Goal: Check status: Check status

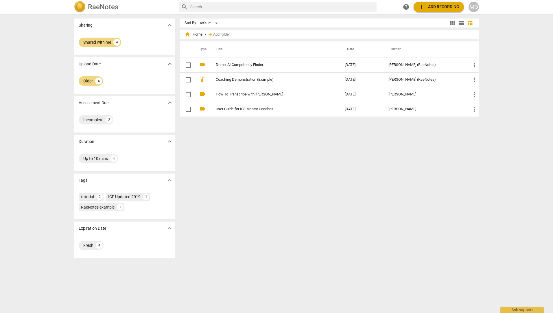
click at [474, 8] on div "MD" at bounding box center [473, 7] width 10 height 10
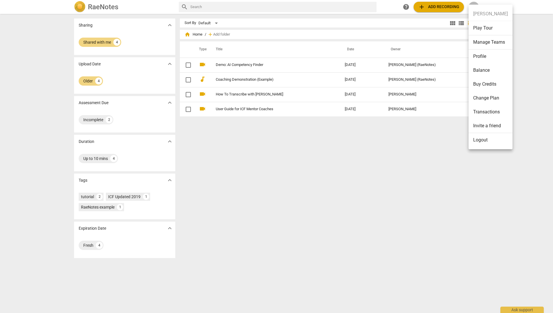
click at [103, 44] on div at bounding box center [276, 156] width 553 height 313
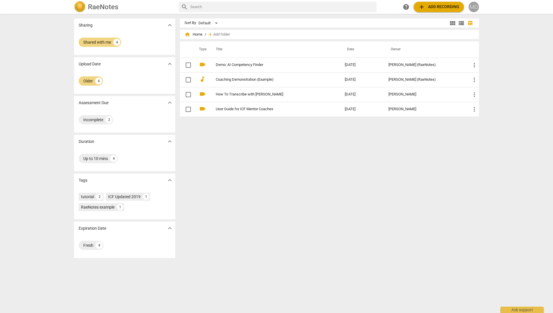
click at [475, 7] on div "MD" at bounding box center [473, 7] width 10 height 10
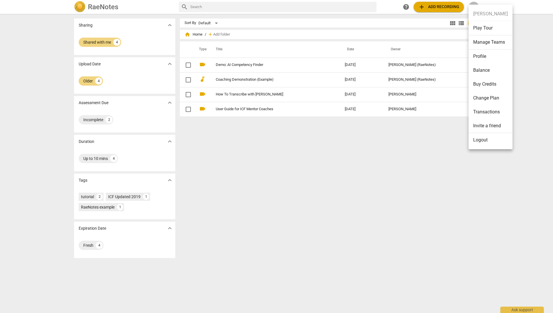
click at [331, 150] on div at bounding box center [276, 156] width 553 height 313
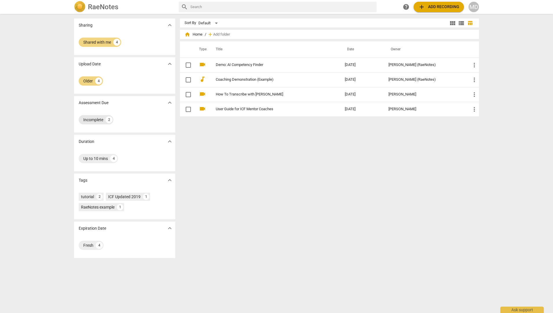
click at [99, 119] on div "Incomplete" at bounding box center [93, 120] width 20 height 6
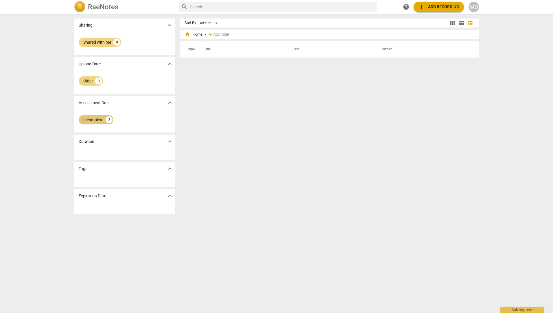
click at [99, 119] on div "Incomplete" at bounding box center [93, 120] width 20 height 6
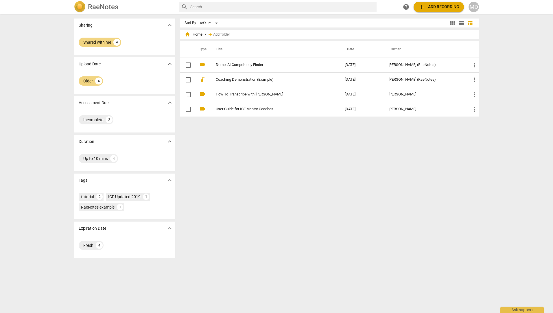
click at [110, 8] on h2 "RaeNotes" at bounding box center [103, 7] width 30 height 8
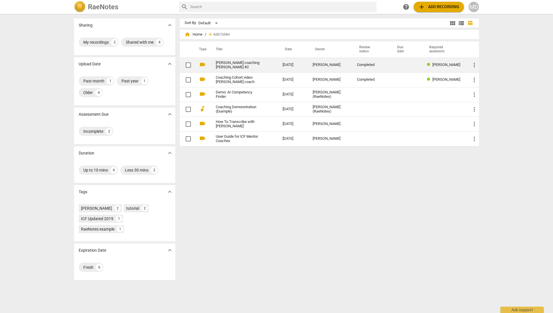
click at [433, 63] on span "[PERSON_NAME]" at bounding box center [446, 64] width 28 height 4
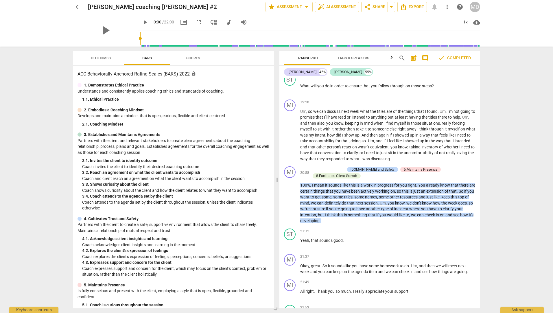
scroll to position [1998, 0]
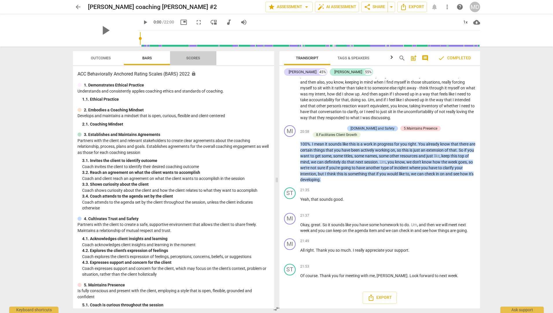
click at [194, 59] on span "Scores" at bounding box center [193, 58] width 14 height 4
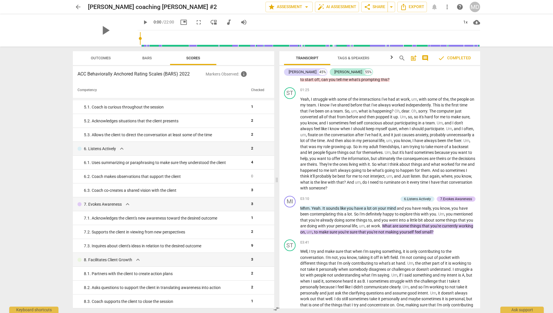
scroll to position [182, 0]
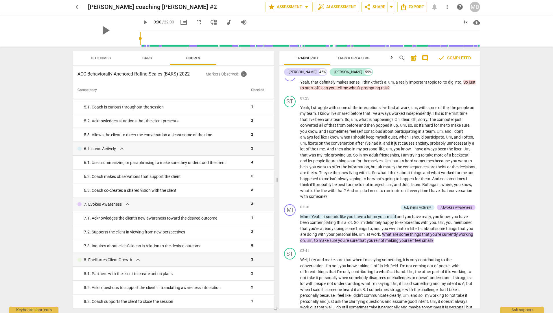
click at [547, 287] on div "arrow_back [PERSON_NAME] coaching [PERSON_NAME] #2 edit star Assessment arrow_d…" at bounding box center [276, 156] width 553 height 313
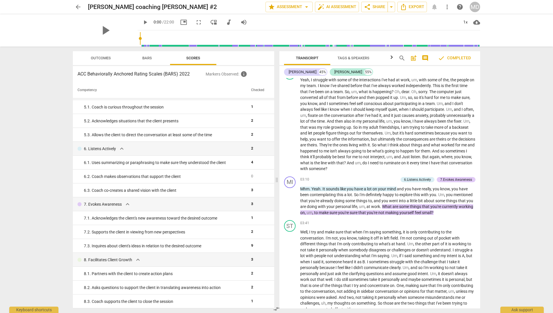
scroll to position [218, 0]
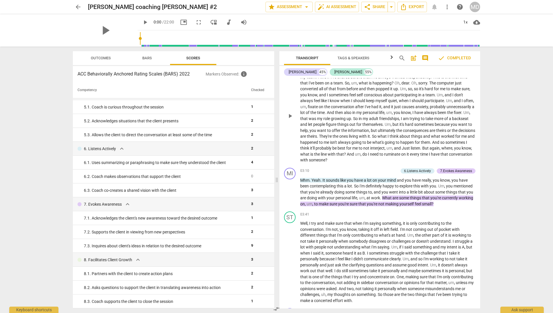
click at [477, 117] on div "ST play_arrow pause 01:25 + Add competency keyboard_arrow_right Yeah , I strugg…" at bounding box center [379, 111] width 201 height 108
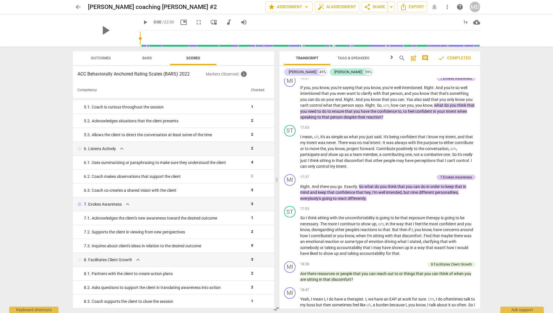
scroll to position [1629, 0]
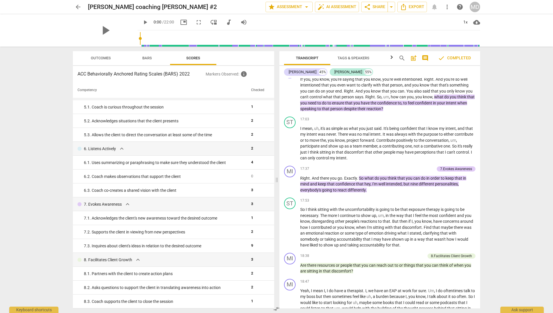
drag, startPoint x: 477, startPoint y: 261, endPoint x: 478, endPoint y: 278, distance: 16.5
click at [478, 278] on div "MI play_arrow pause 00:05 + Add competency keyboard_arrow_right [PERSON_NAME] ,…" at bounding box center [379, 193] width 201 height 230
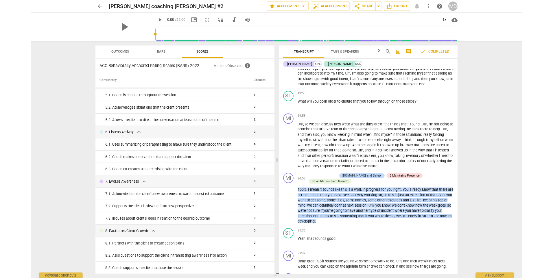
scroll to position [1920, 0]
